Goal: Task Accomplishment & Management: Manage account settings

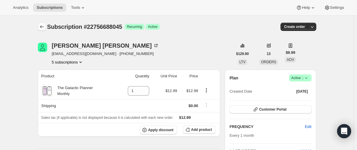
click at [46, 24] on button "Subscriptions" at bounding box center [42, 27] width 8 height 8
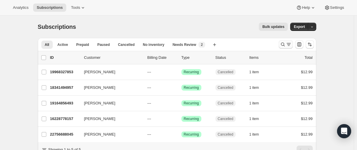
click at [282, 44] on icon "Search and filter results" at bounding box center [283, 44] width 6 height 6
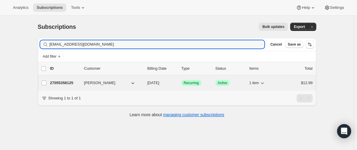
type input "clemeconsalvo@yahoo.com"
click at [67, 82] on p "27055358125" at bounding box center [64, 83] width 29 height 6
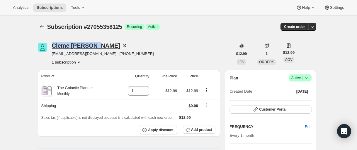
drag, startPoint x: 51, startPoint y: 46, endPoint x: 97, endPoint y: 46, distance: 45.7
click at [99, 45] on div "Cleme Consalvo clemeconsalvo@yahoo.com · +17722601927 1 subscription" at bounding box center [135, 54] width 195 height 22
copy div "Cleme Consalvo"
